Goal: Task Accomplishment & Management: Manage account settings

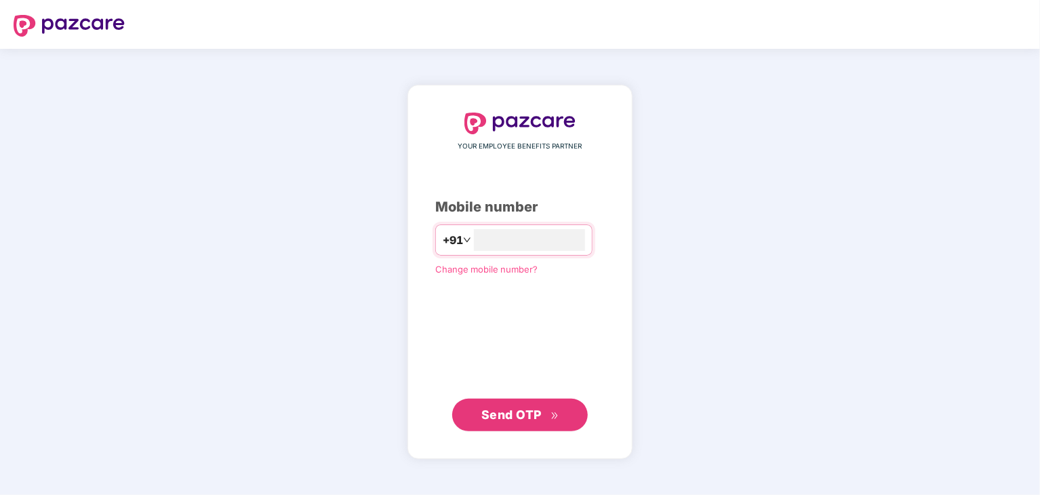
type input "**********"
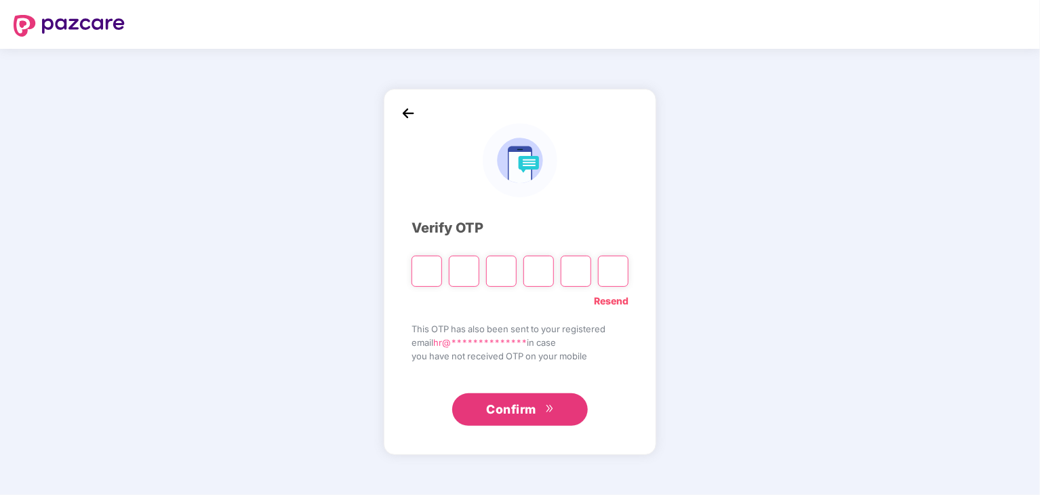
type input "*"
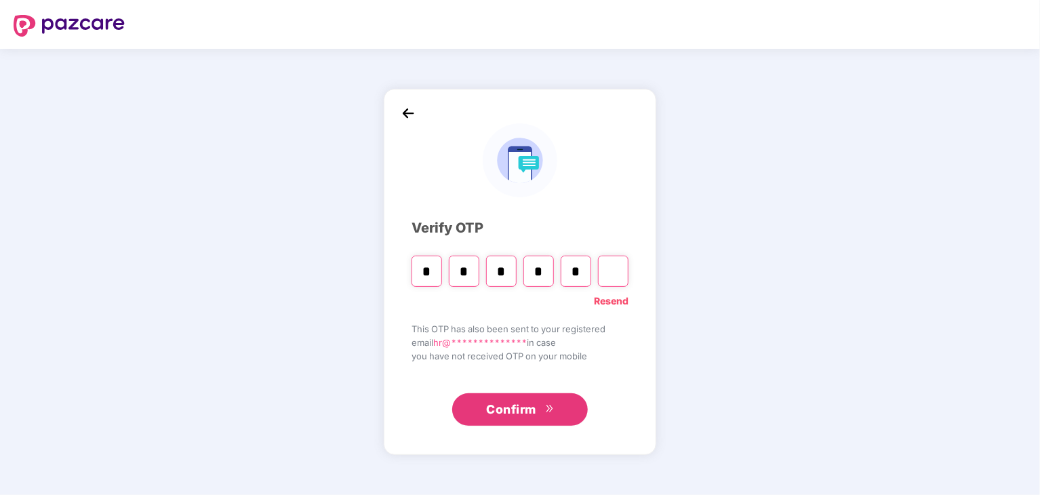
type input "*"
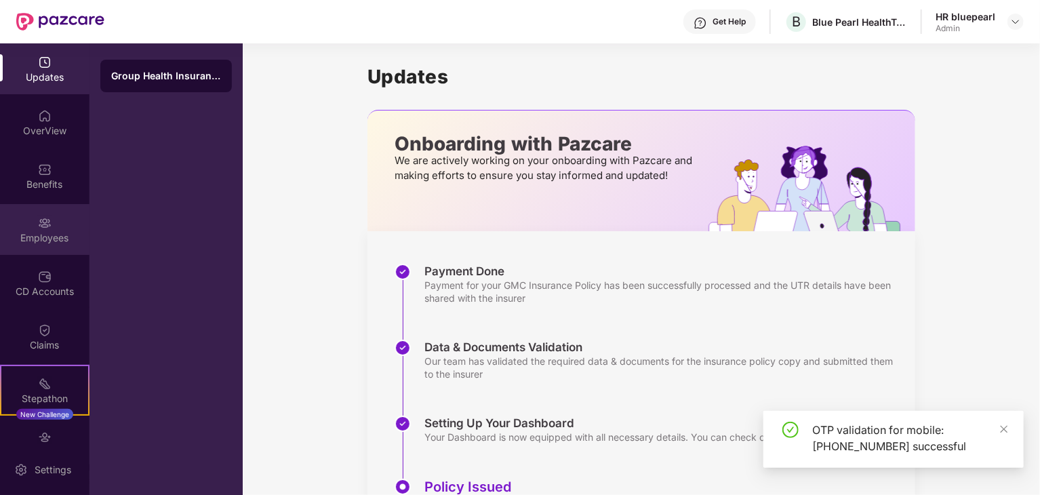
click at [45, 228] on img at bounding box center [45, 223] width 14 height 14
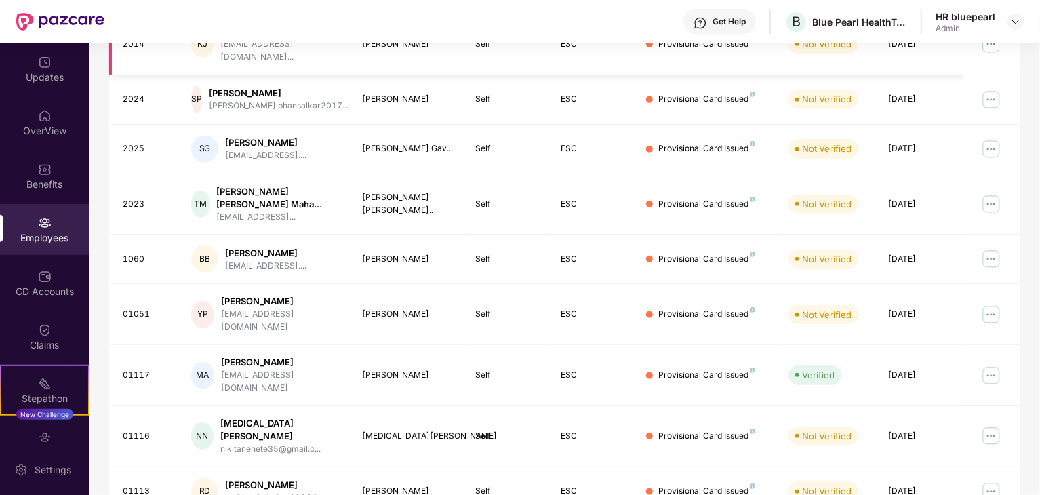
scroll to position [336, 0]
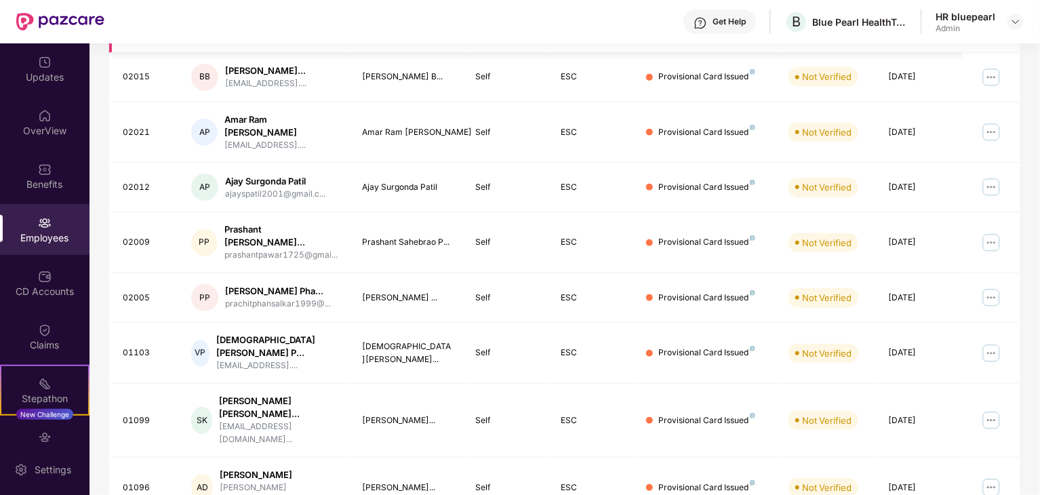
scroll to position [348, 0]
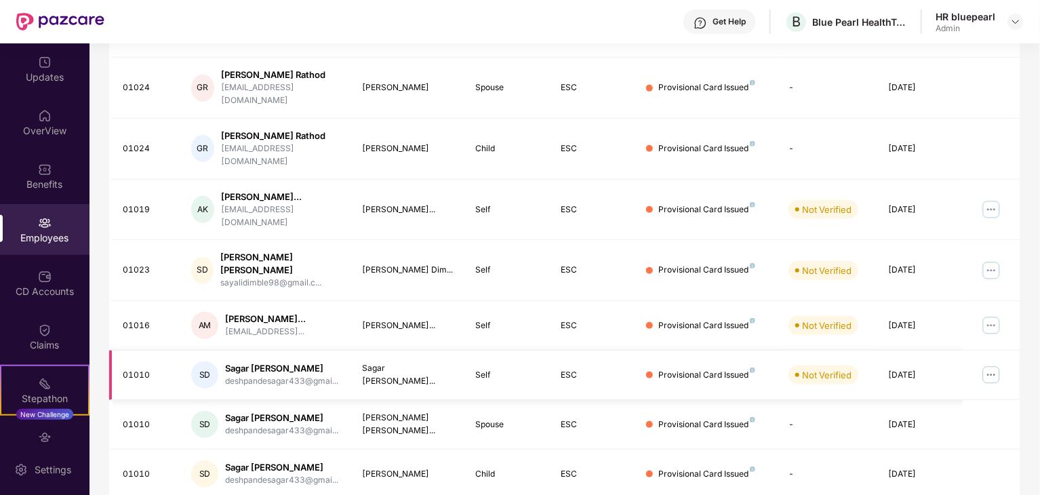
scroll to position [359, 0]
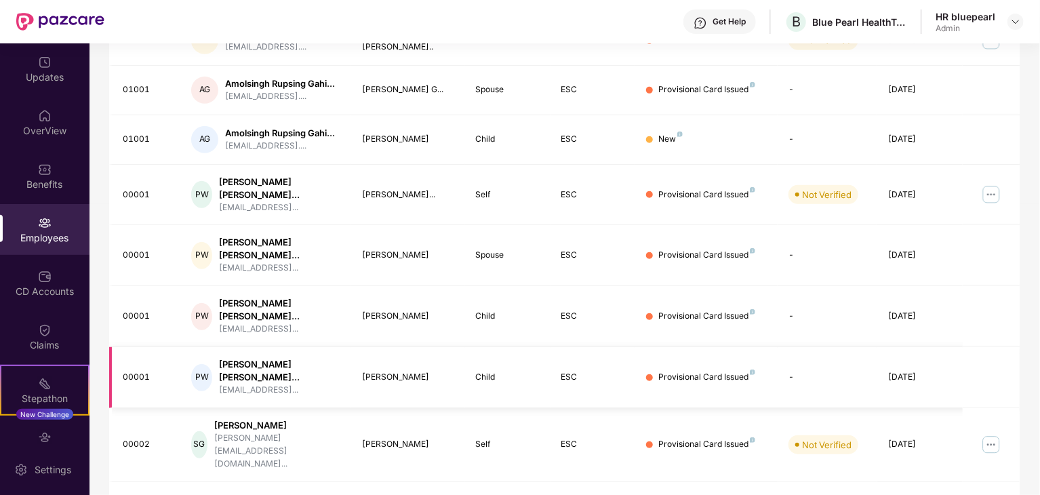
scroll to position [336, 0]
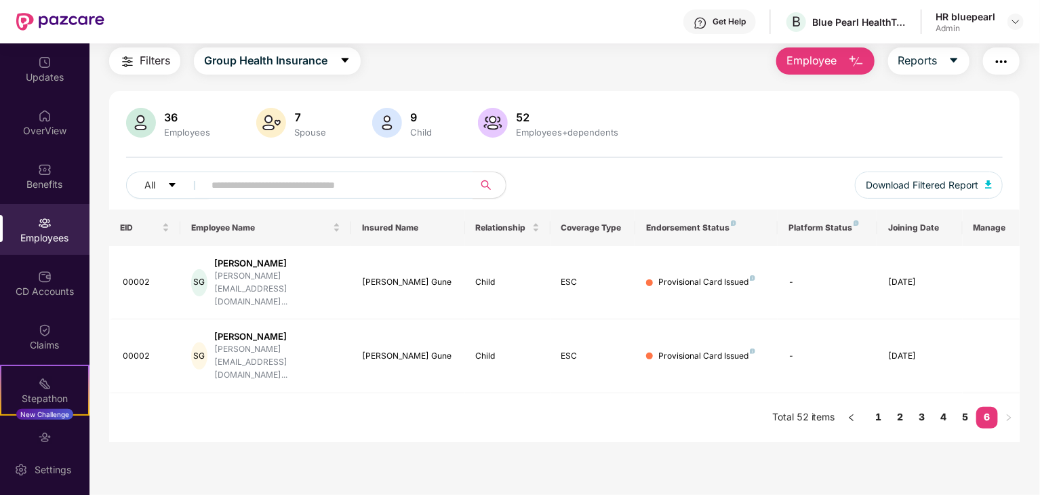
scroll to position [43, 0]
click at [43, 118] on img at bounding box center [45, 116] width 14 height 14
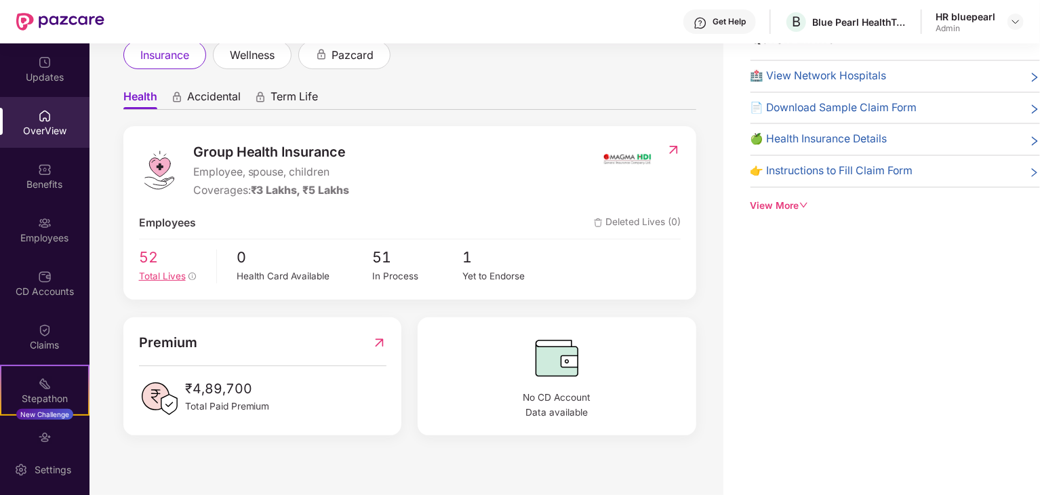
scroll to position [54, 0]
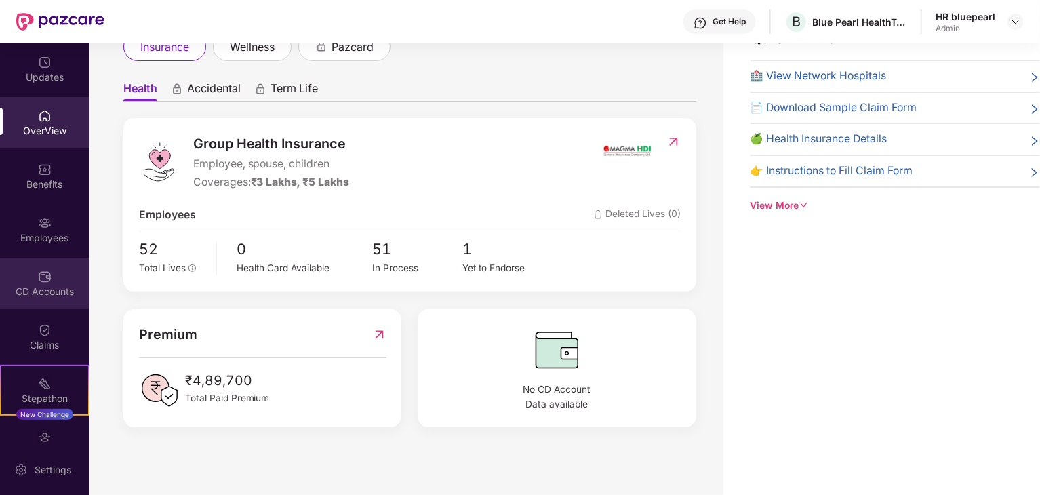
click at [26, 289] on div "CD Accounts" at bounding box center [44, 292] width 89 height 14
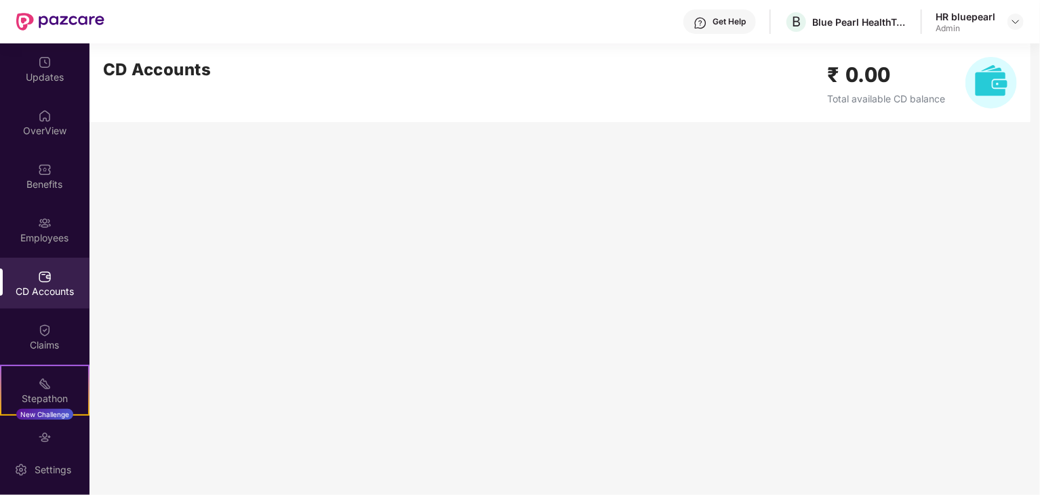
click at [945, 23] on div "Admin" at bounding box center [966, 28] width 60 height 11
click at [1014, 19] on img at bounding box center [1015, 21] width 11 height 11
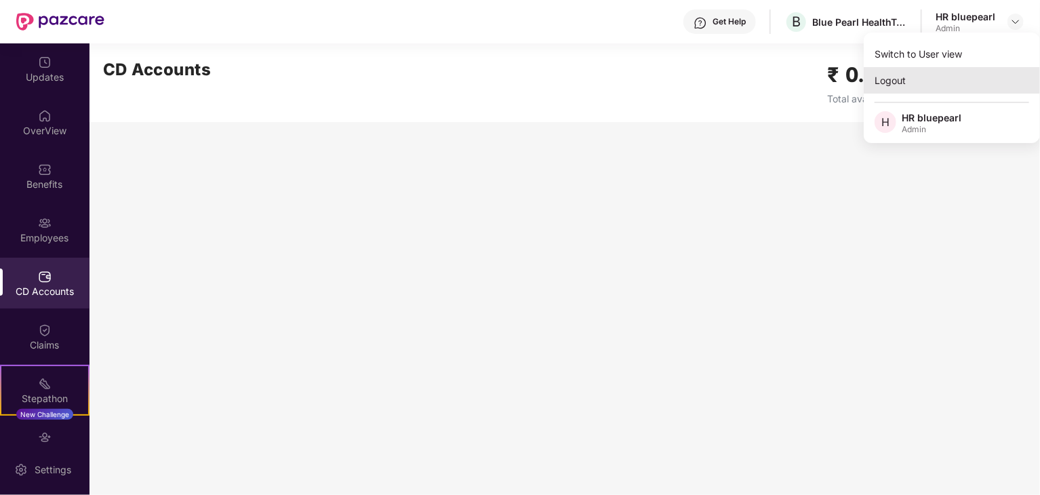
click at [906, 84] on div "Logout" at bounding box center [952, 80] width 176 height 26
